Goal: Information Seeking & Learning: Learn about a topic

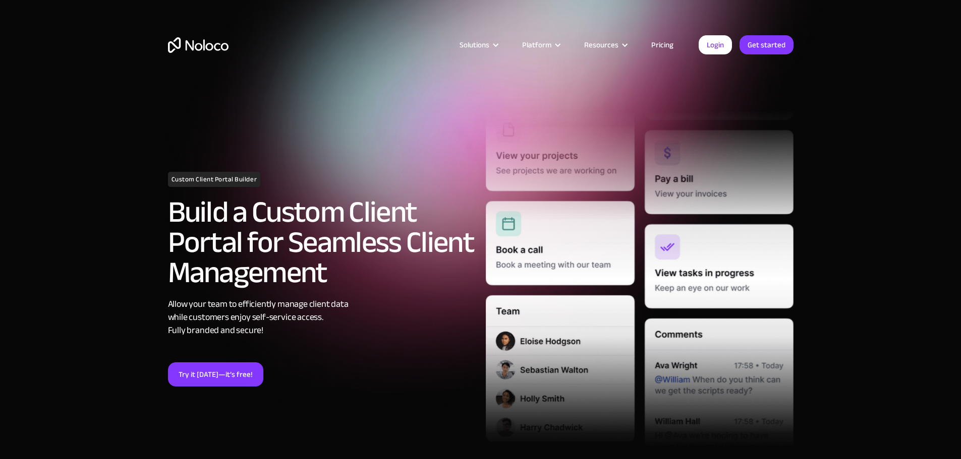
click at [209, 48] on img "home" at bounding box center [198, 45] width 61 height 16
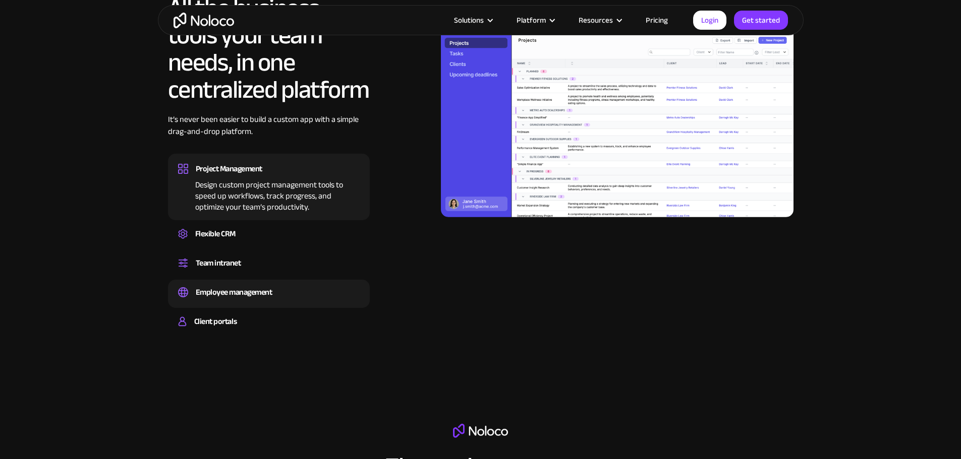
scroll to position [1109, 0]
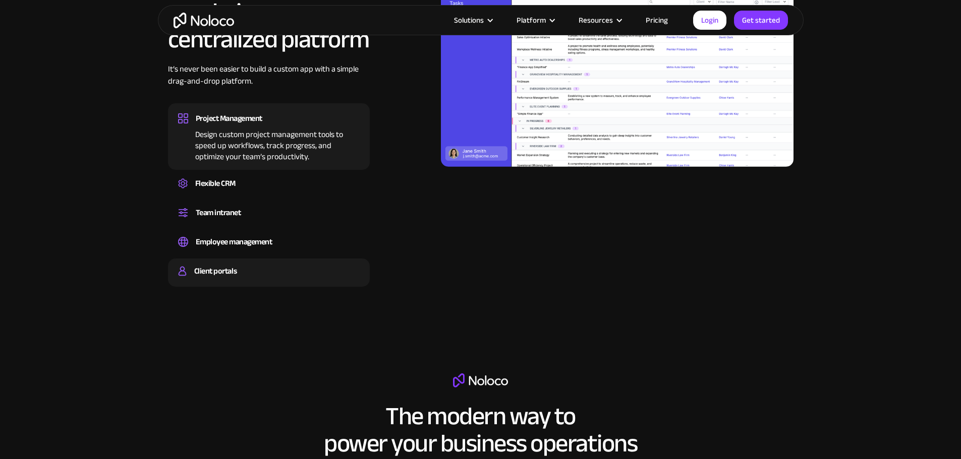
click at [215, 287] on div "Client portals Build a secure, fully-branded, and personalized client portal th…" at bounding box center [269, 273] width 202 height 28
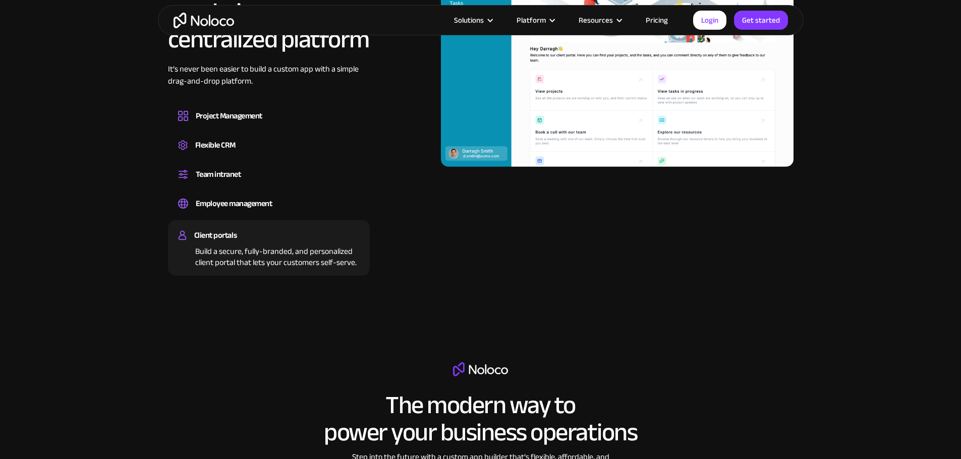
scroll to position [958, 0]
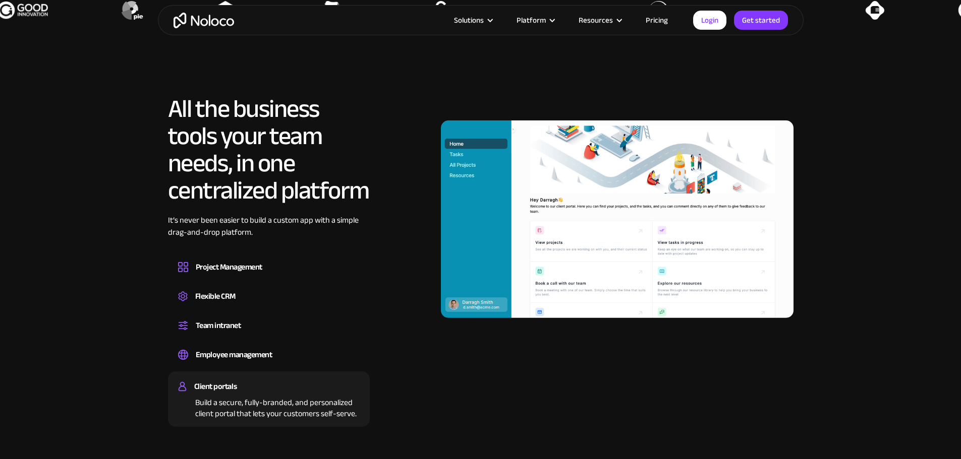
click at [647, 21] on link "Pricing" at bounding box center [656, 20] width 47 height 13
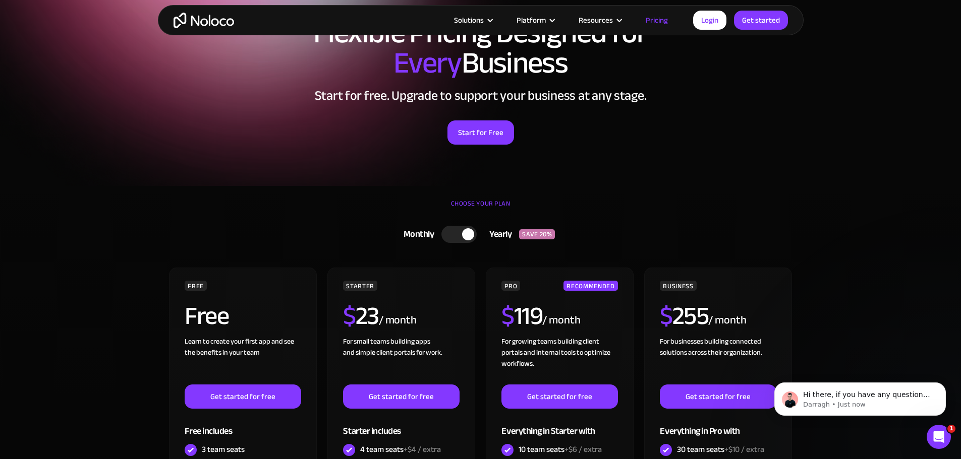
scroll to position [50, 0]
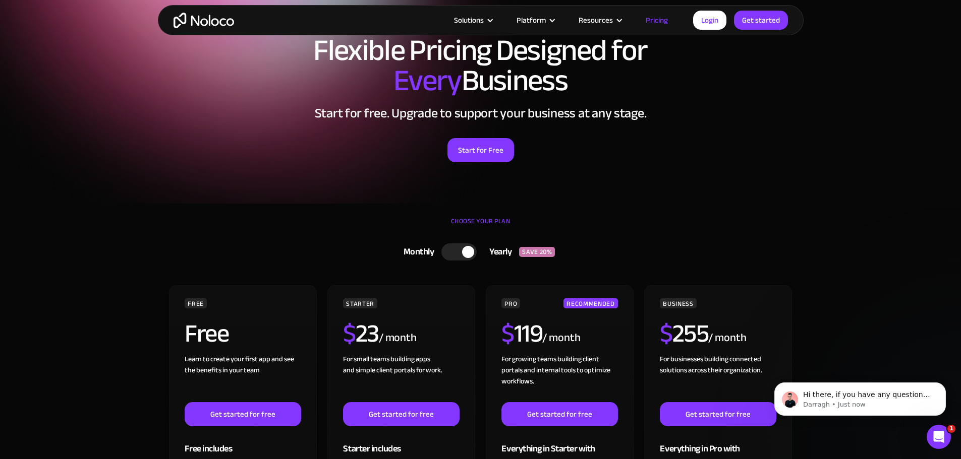
click at [465, 250] on div at bounding box center [468, 252] width 12 height 12
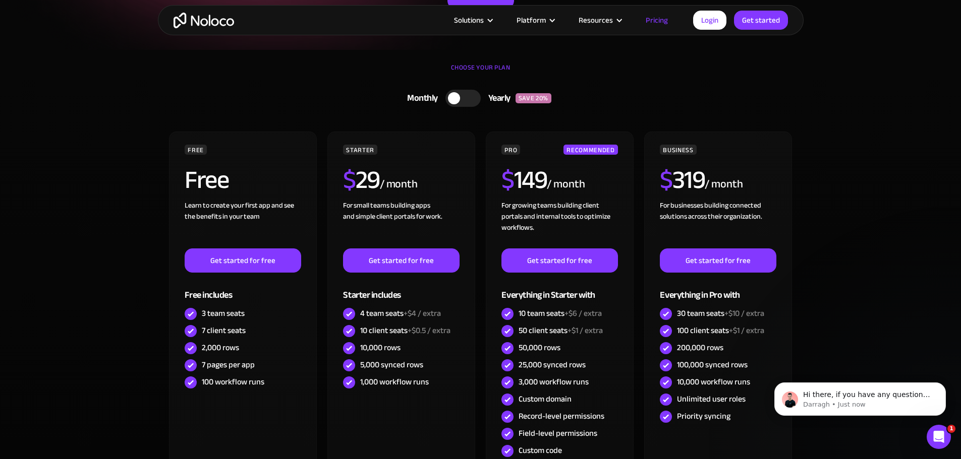
scroll to position [252, 0]
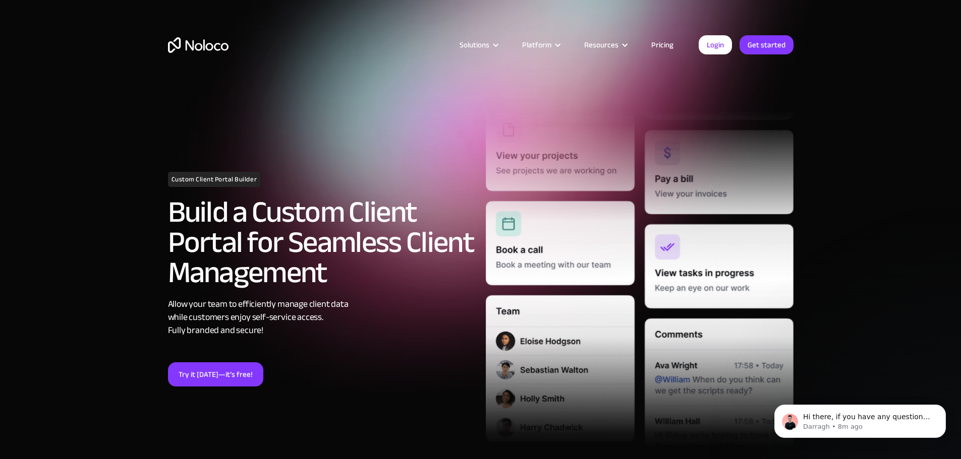
click at [658, 40] on link "Pricing" at bounding box center [661, 44] width 47 height 13
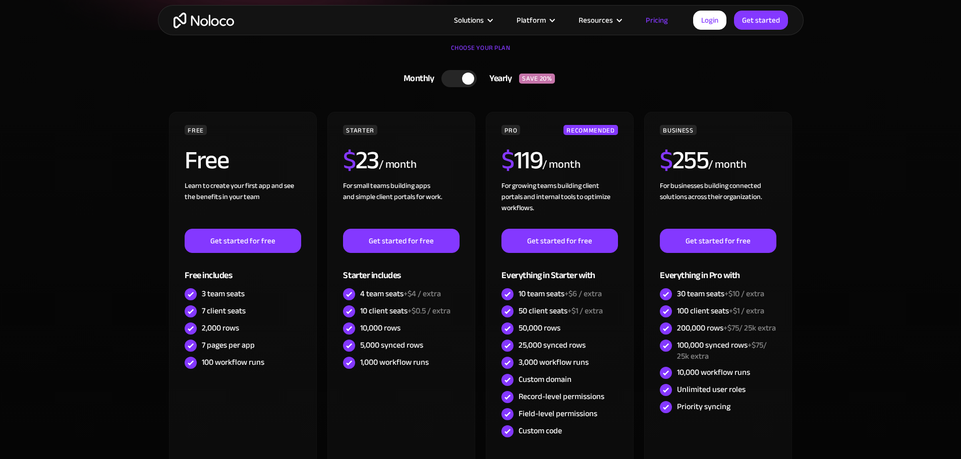
scroll to position [252, 0]
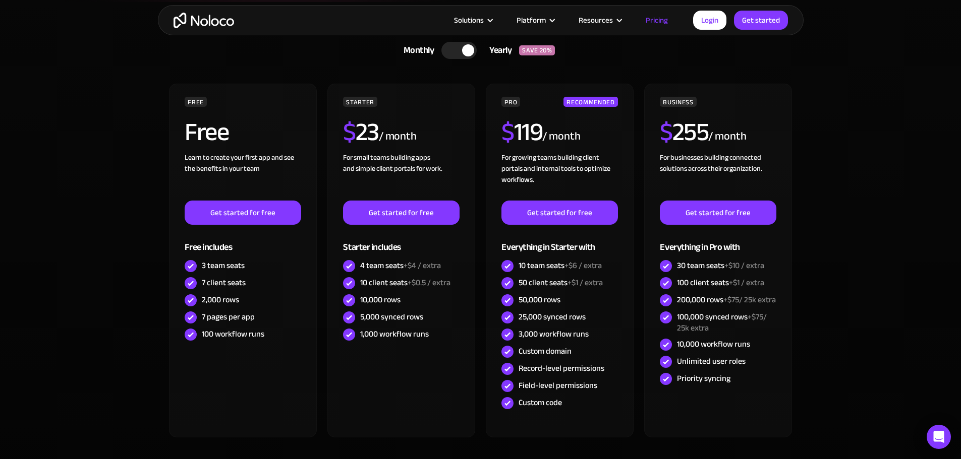
click at [466, 49] on div at bounding box center [468, 50] width 12 height 12
